Goal: Information Seeking & Learning: Learn about a topic

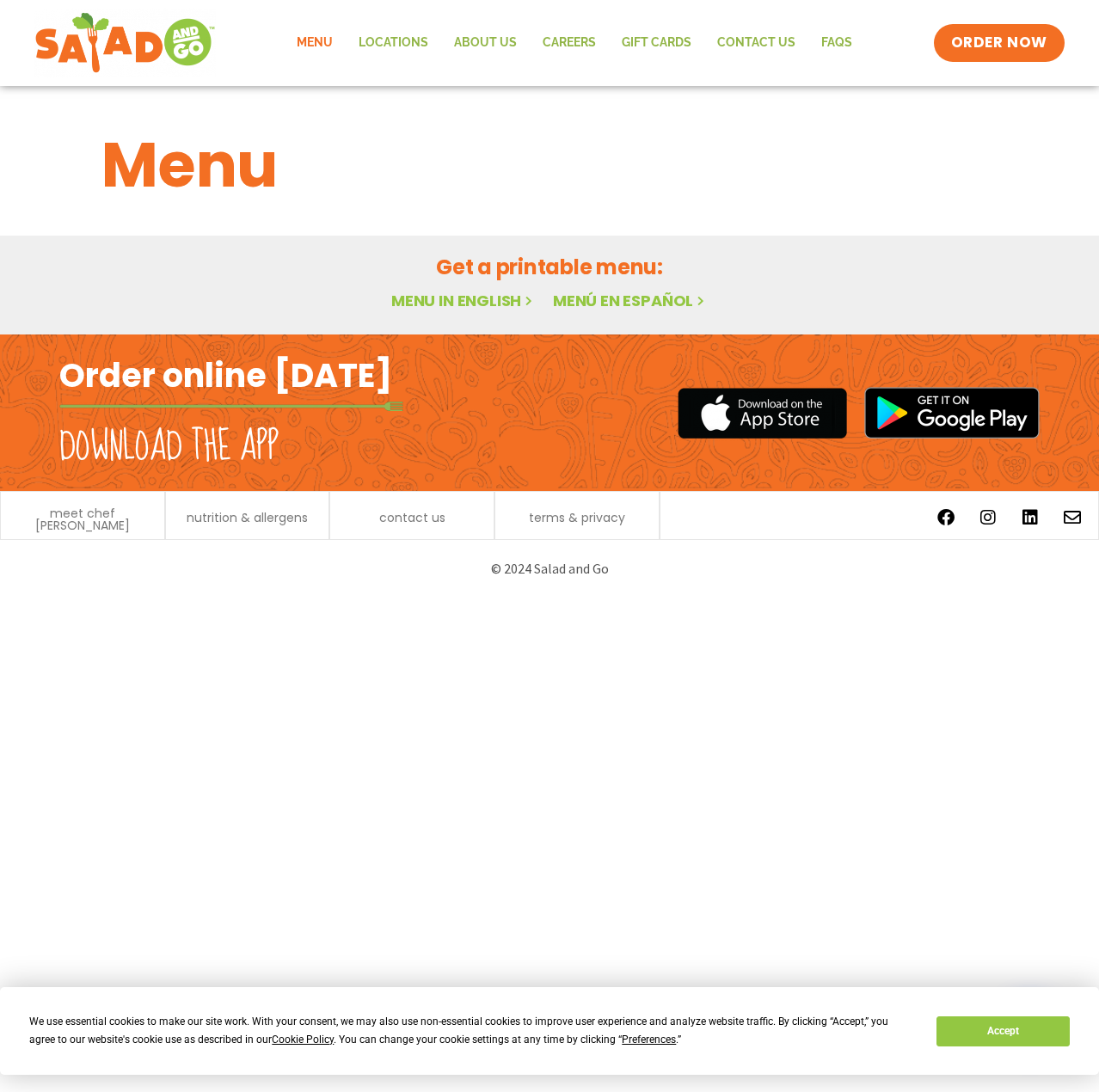
click at [319, 40] on link "Menu" at bounding box center [314, 43] width 62 height 40
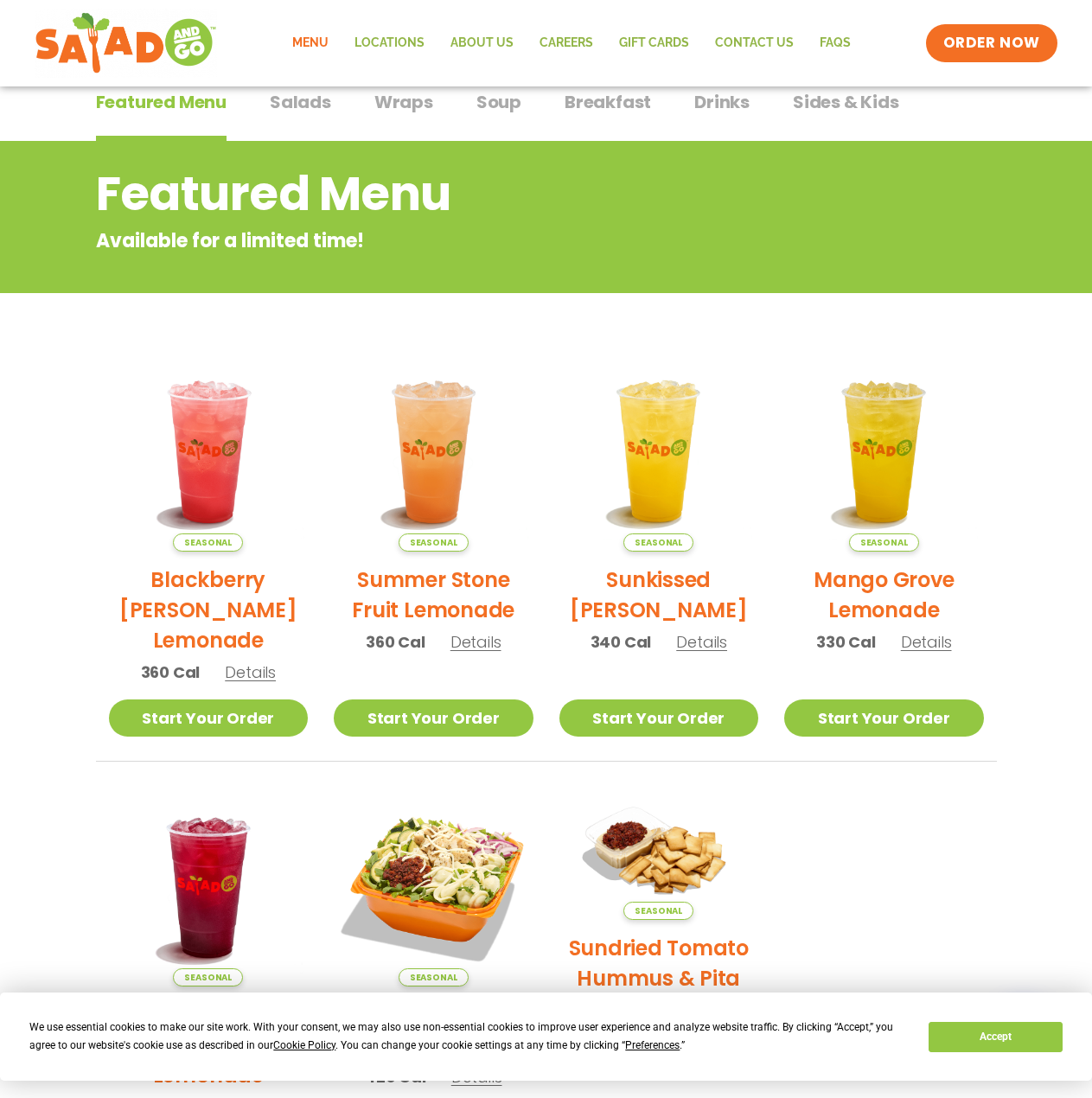
scroll to position [98, 0]
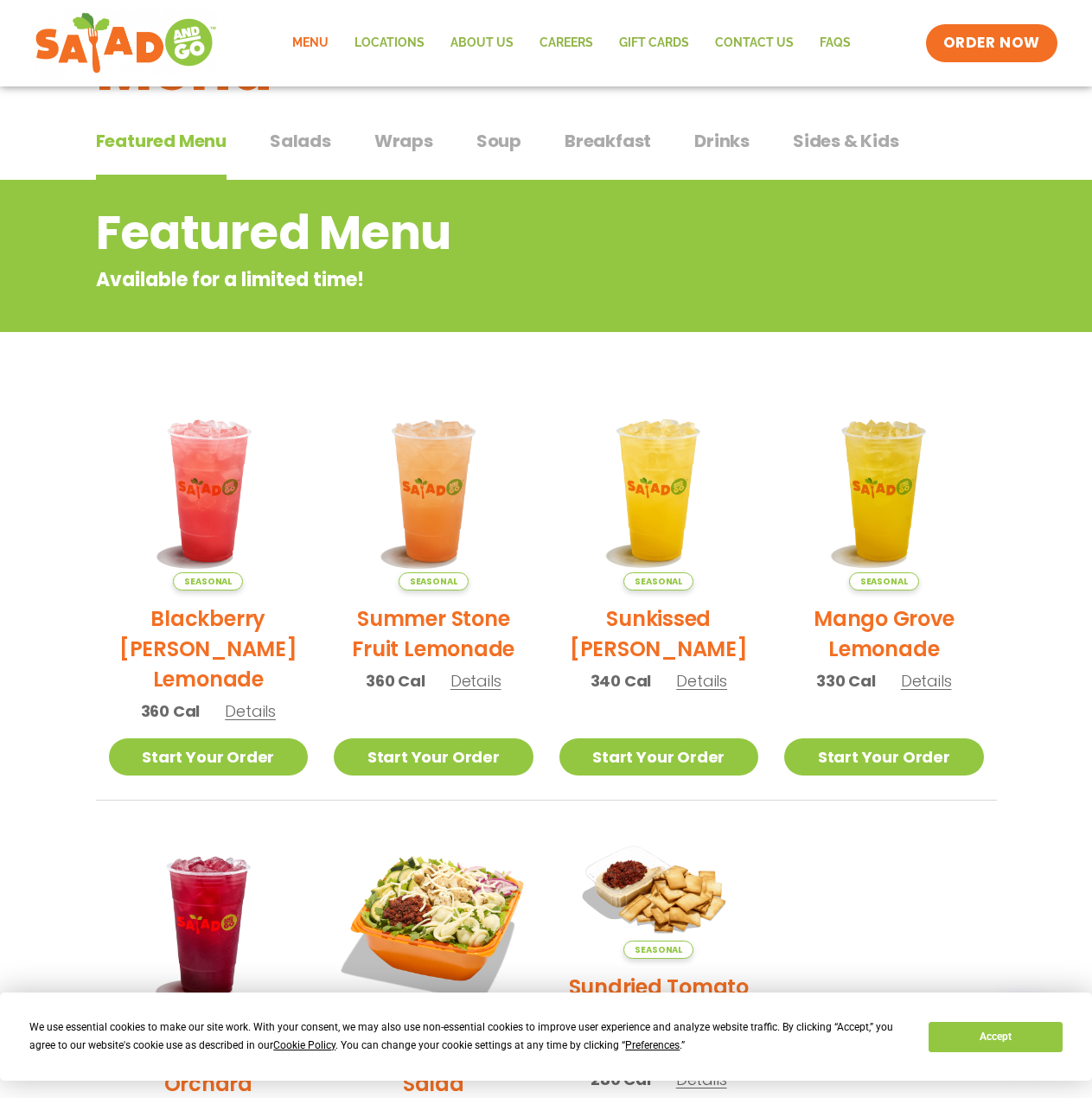
drag, startPoint x: 545, startPoint y: 146, endPoint x: 615, endPoint y: 148, distance: 70.0
click at [549, 147] on div "Featured Menu Featured Menu Salads Salads Wraps Wraps Soup Soup Breakfast Break…" at bounding box center [546, 151] width 901 height 59
click at [616, 148] on span "Breakfast" at bounding box center [607, 141] width 86 height 26
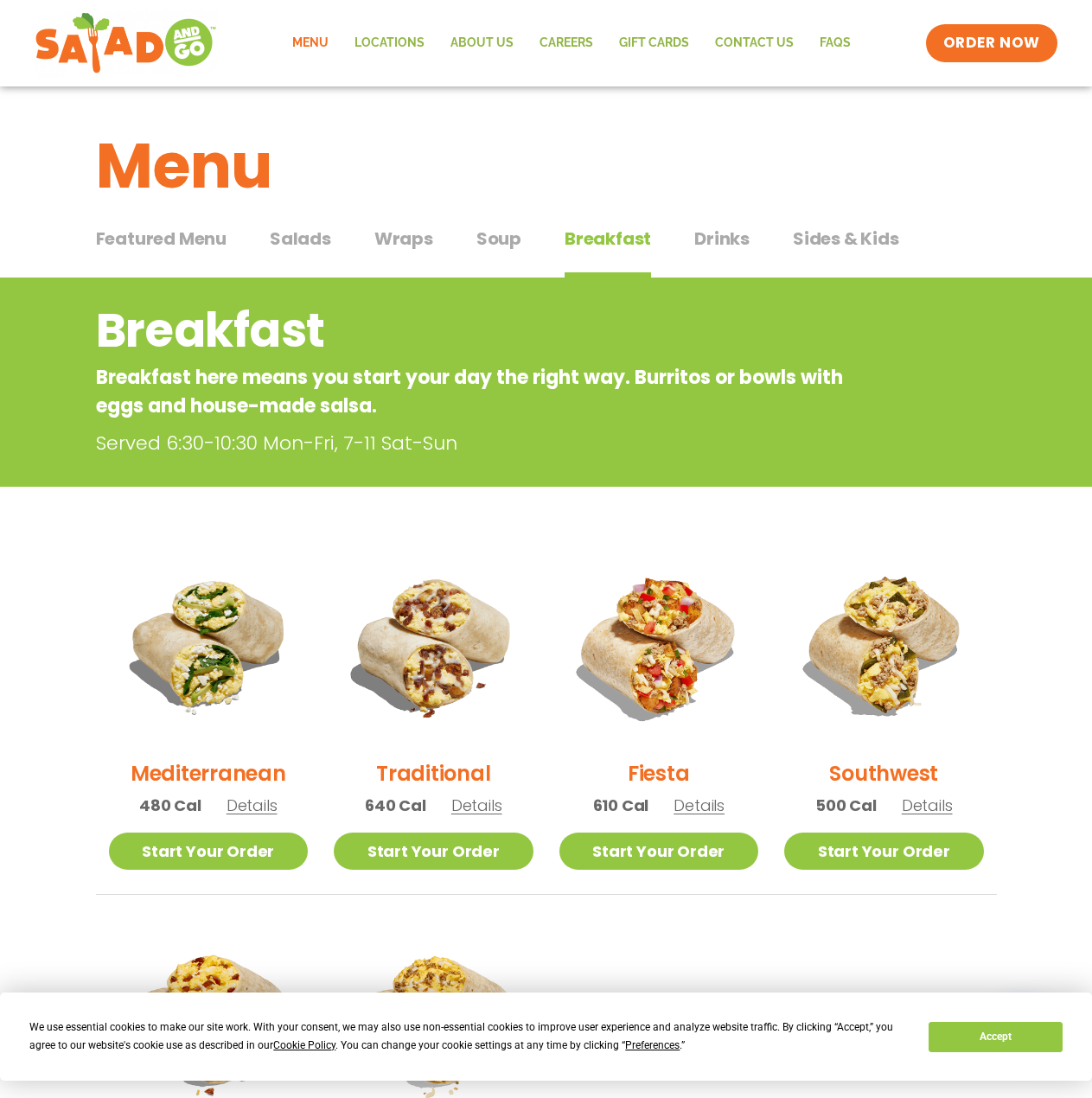
click at [506, 246] on span "Soup" at bounding box center [498, 238] width 45 height 26
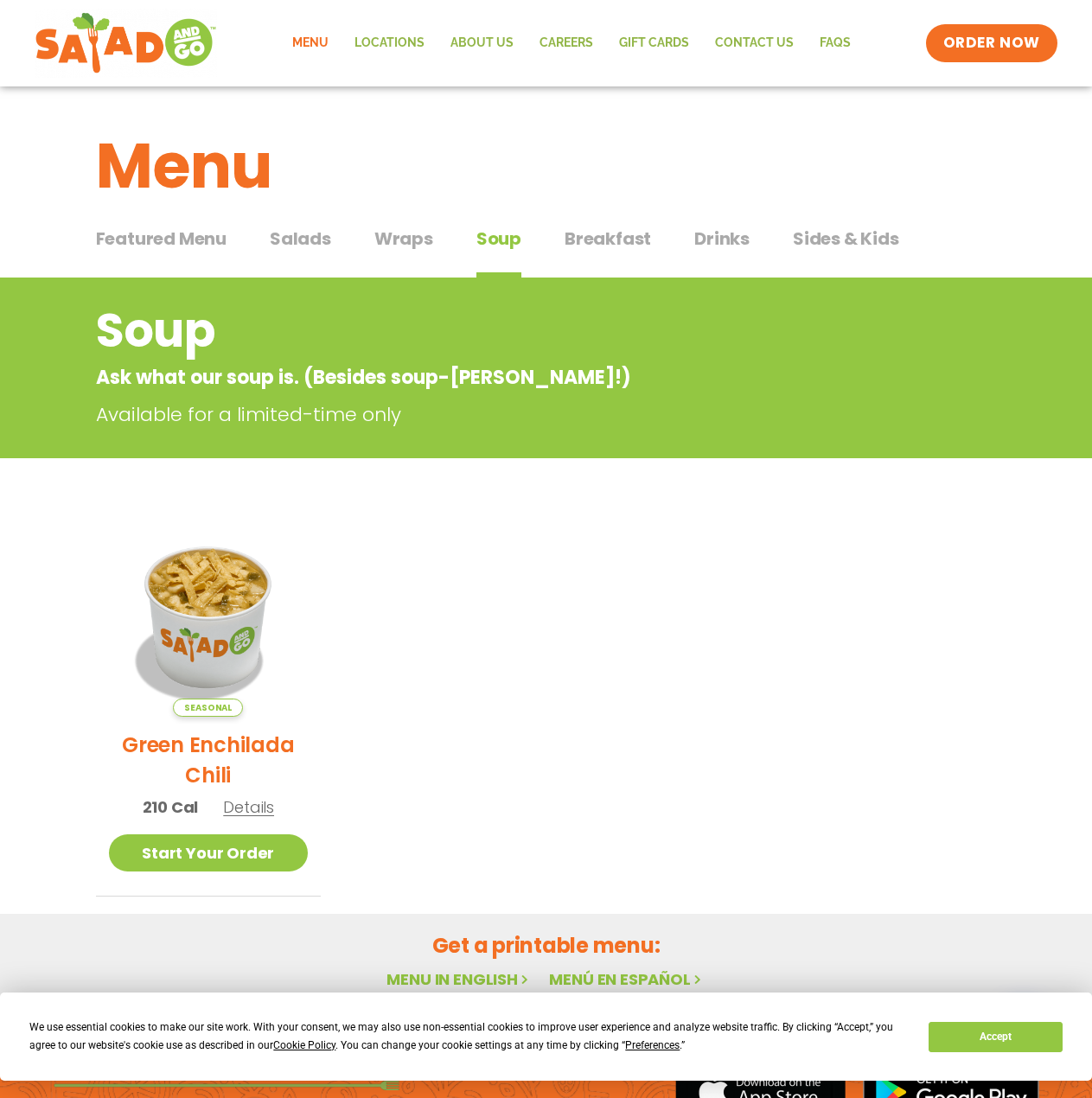
drag, startPoint x: 315, startPoint y: 233, endPoint x: 366, endPoint y: 253, distance: 54.8
click at [315, 235] on span "Salads" at bounding box center [301, 238] width 61 height 26
